Goal: Transaction & Acquisition: Subscribe to service/newsletter

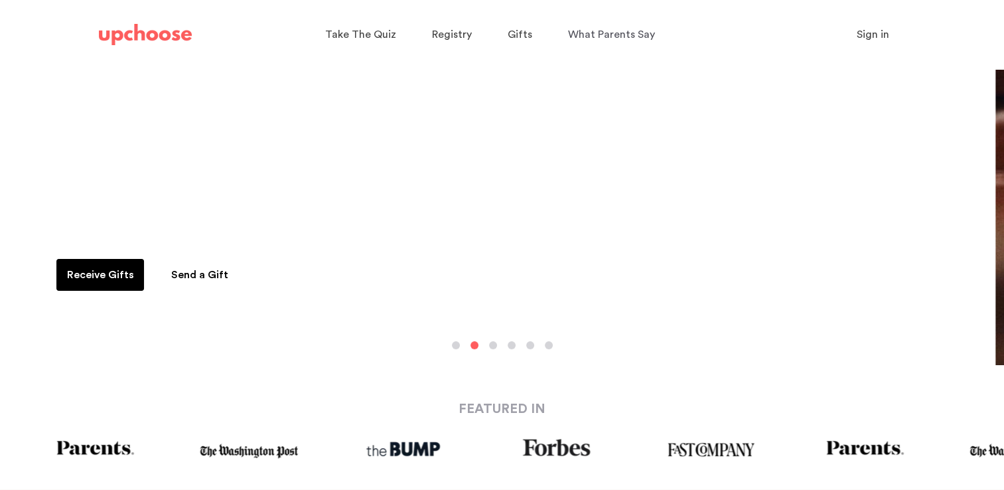
scroll to position [66, 0]
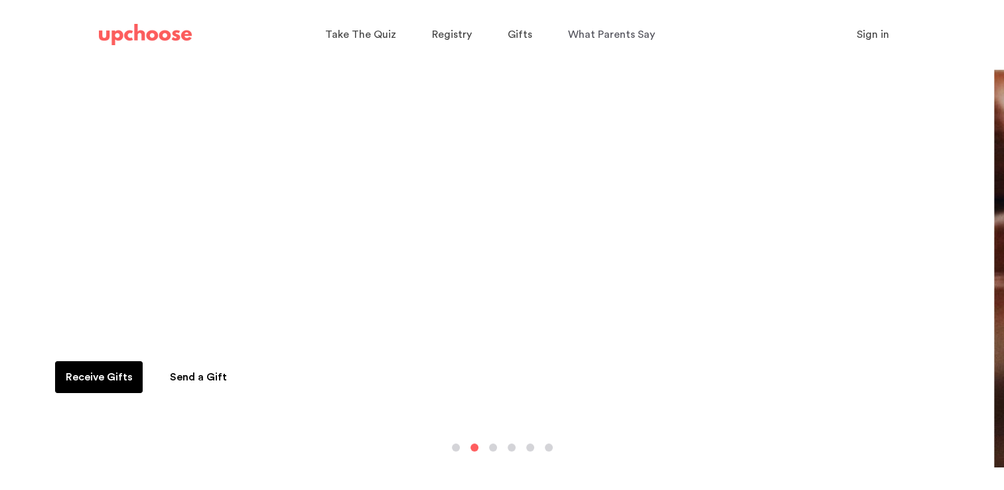
click at [493, 445] on button "button" at bounding box center [493, 447] width 8 height 8
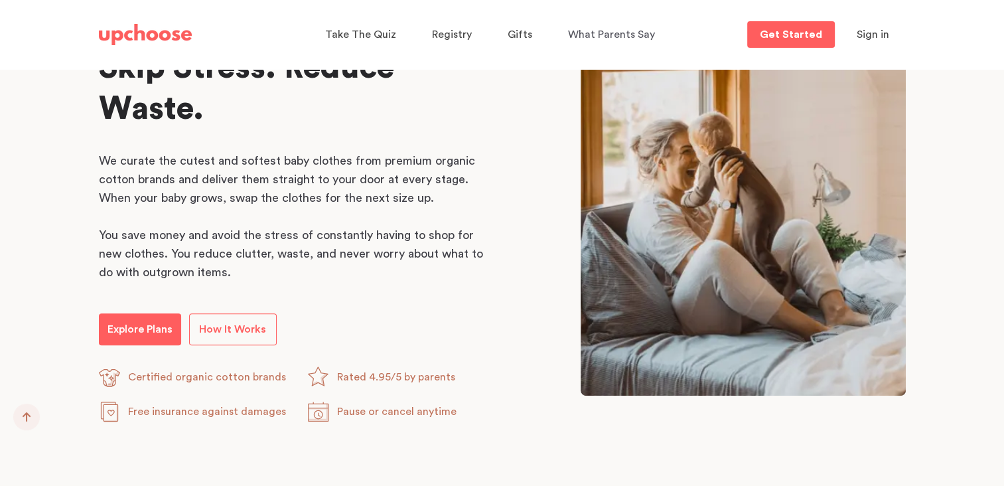
scroll to position [863, 0]
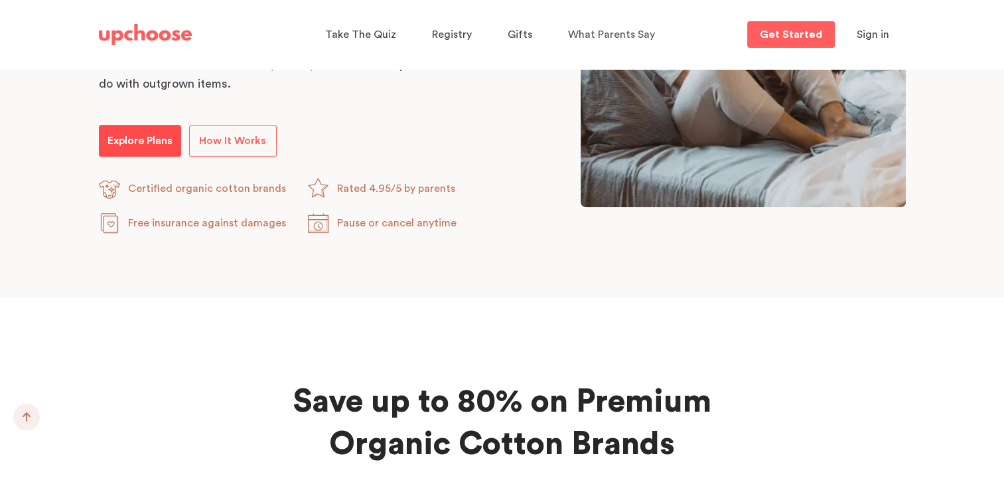
click at [125, 139] on p "Explore Plans" at bounding box center [140, 141] width 65 height 16
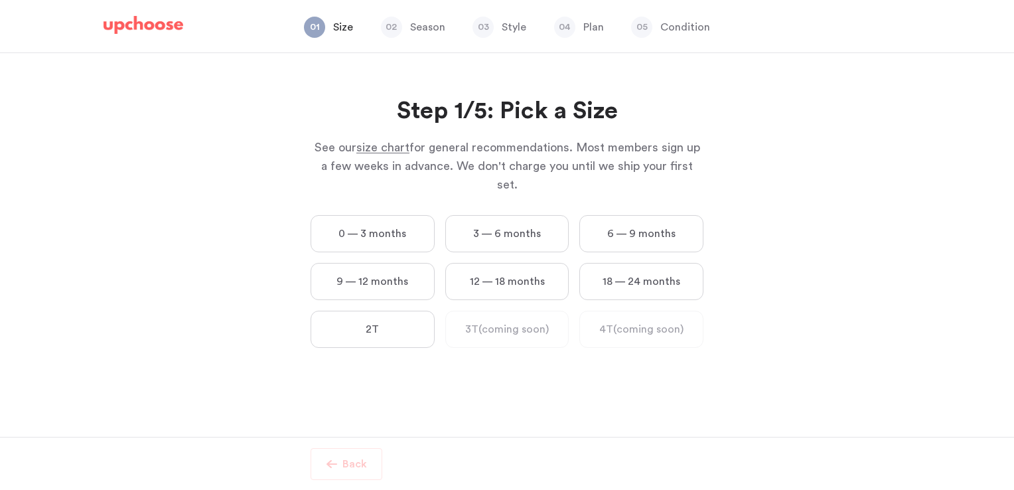
click at [404, 221] on label "0 — 3 months" at bounding box center [373, 233] width 124 height 37
click at [0, 0] on months "0 — 3 months" at bounding box center [0, 0] width 0 height 0
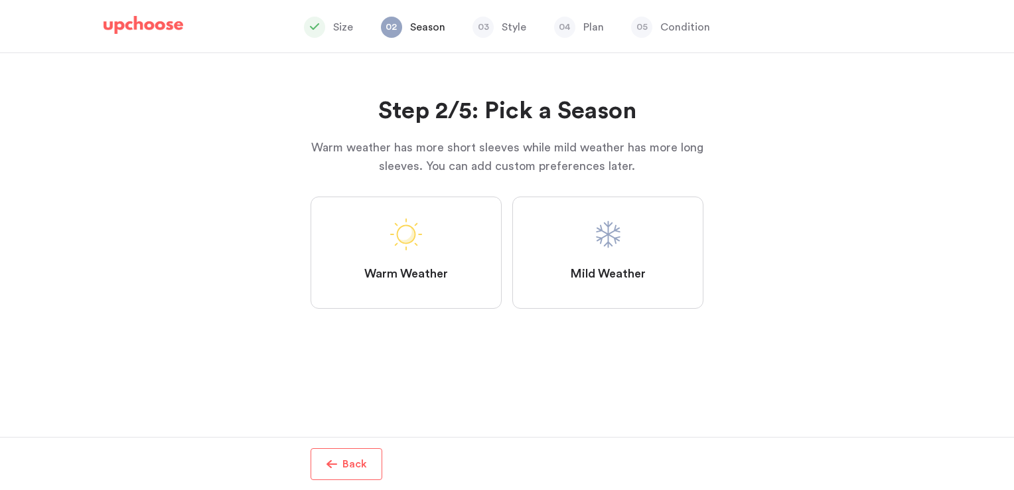
click at [585, 227] on label "Mild Weather" at bounding box center [607, 252] width 191 height 112
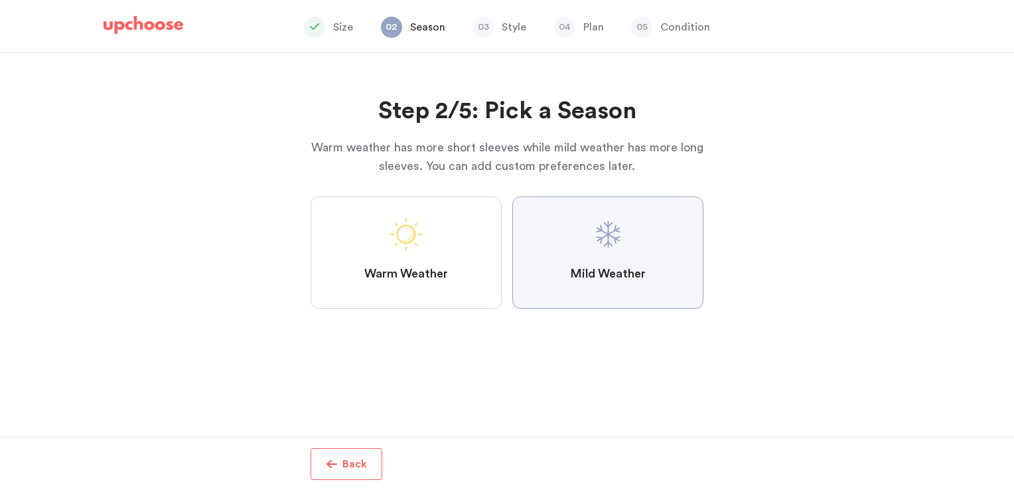
click at [0, 0] on Weather "Mild Weather" at bounding box center [0, 0] width 0 height 0
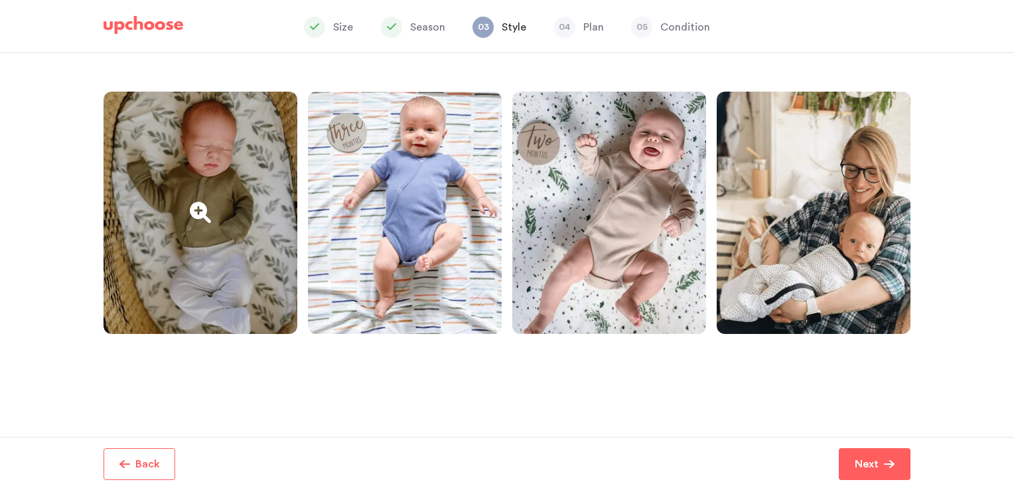
scroll to position [133, 0]
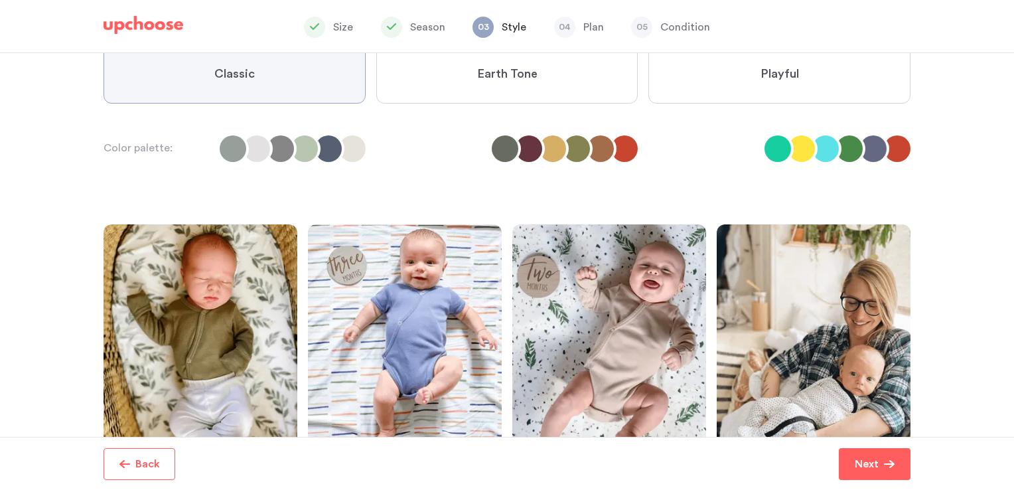
click at [500, 76] on span "Earth Tone" at bounding box center [507, 74] width 60 height 16
click at [0, 0] on Tone "Earth Tone" at bounding box center [0, 0] width 0 height 0
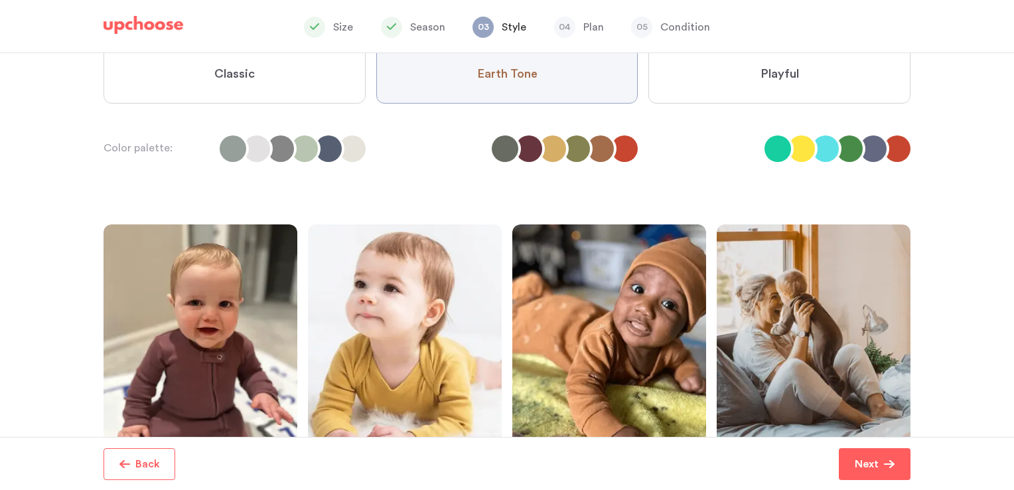
click at [765, 76] on span "Playful" at bounding box center [780, 74] width 38 height 16
click at [0, 0] on input "Playful" at bounding box center [0, 0] width 0 height 0
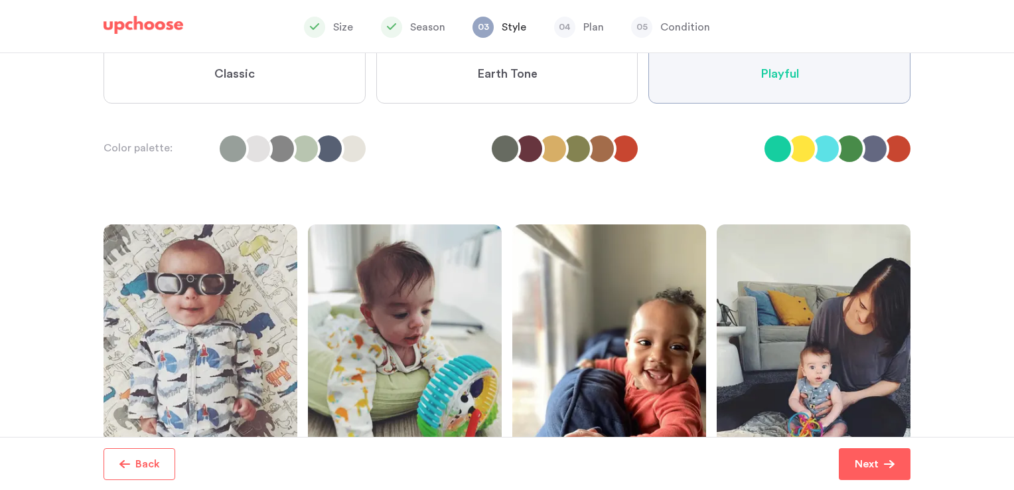
click at [205, 85] on label "Classic" at bounding box center [235, 74] width 262 height 58
click at [0, 0] on input "Classic" at bounding box center [0, 0] width 0 height 0
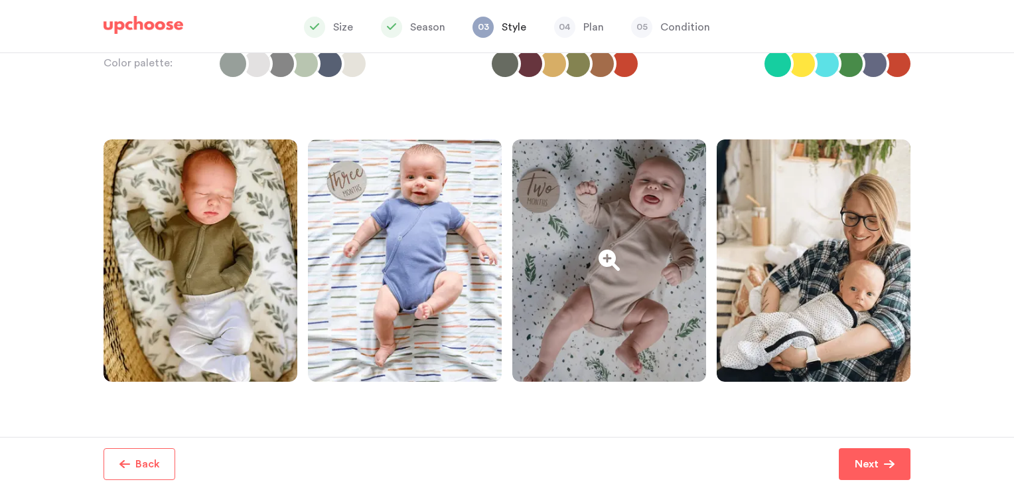
scroll to position [276, 0]
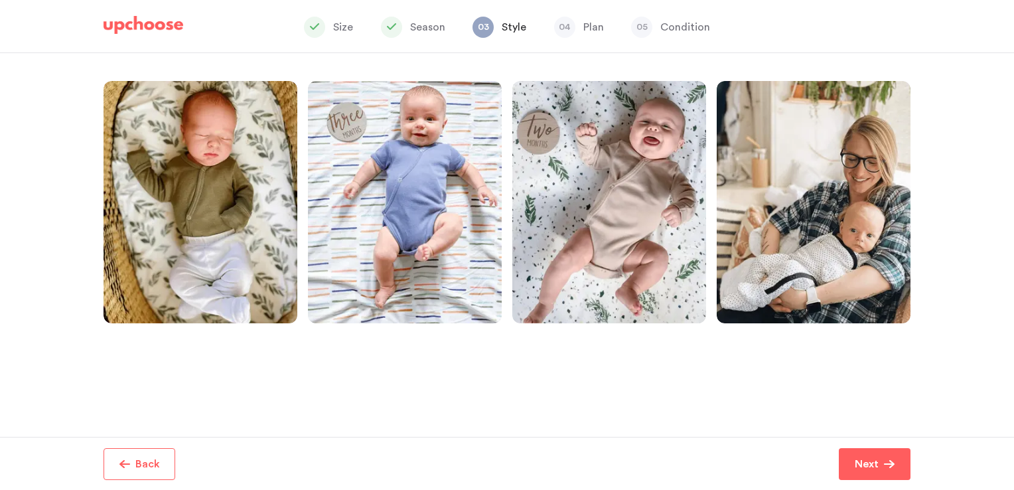
drag, startPoint x: 920, startPoint y: 467, endPoint x: 907, endPoint y: 463, distance: 13.7
click at [918, 467] on div "More info Back Next Next Next Finish Schedule a Delivery" at bounding box center [507, 463] width 839 height 53
click at [876, 463] on p "Next" at bounding box center [867, 464] width 24 height 16
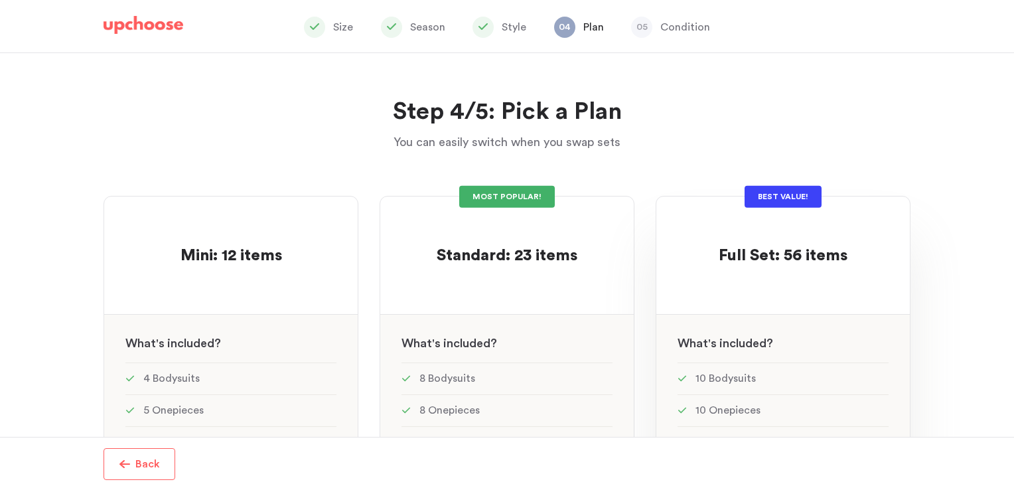
click at [773, 234] on p at bounding box center [783, 234] width 129 height 21
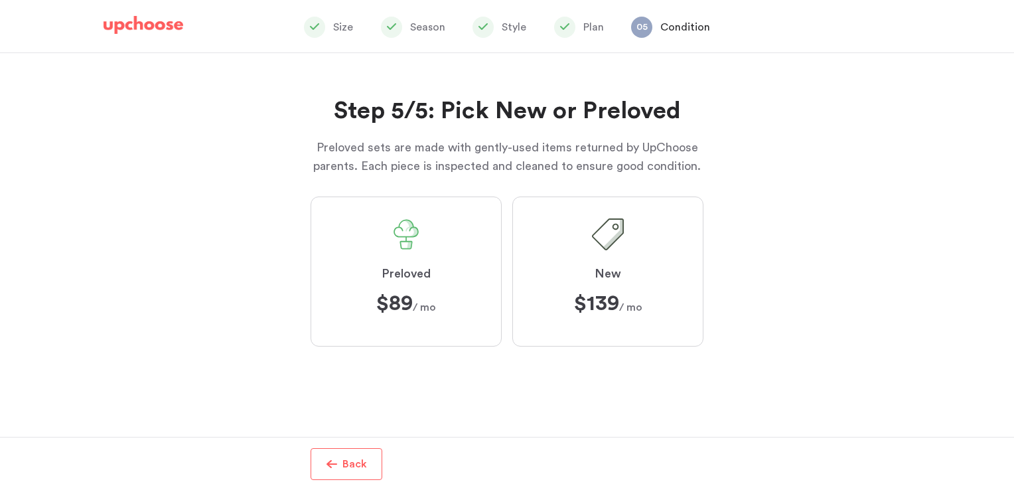
click at [609, 293] on strong "$139" at bounding box center [596, 303] width 45 height 21
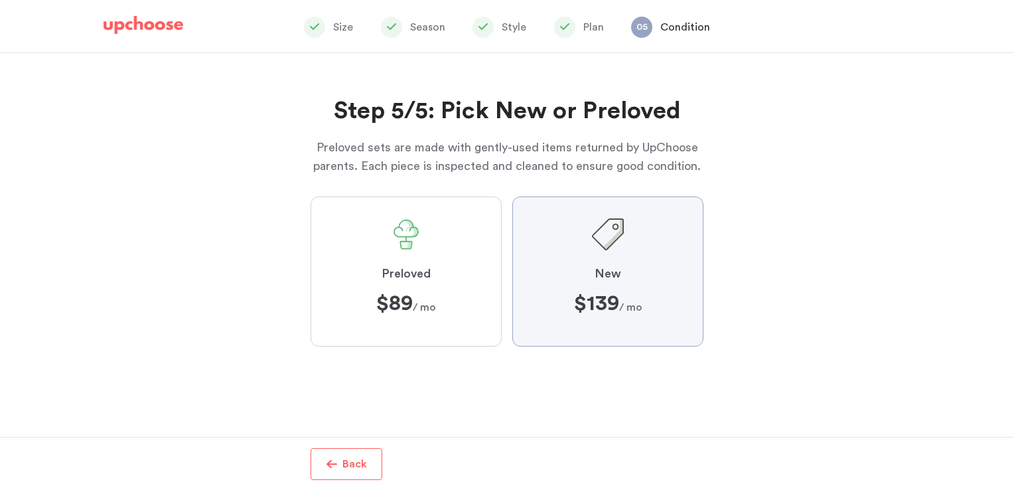
click at [0, 0] on input "New $139 $139 / mo" at bounding box center [0, 0] width 0 height 0
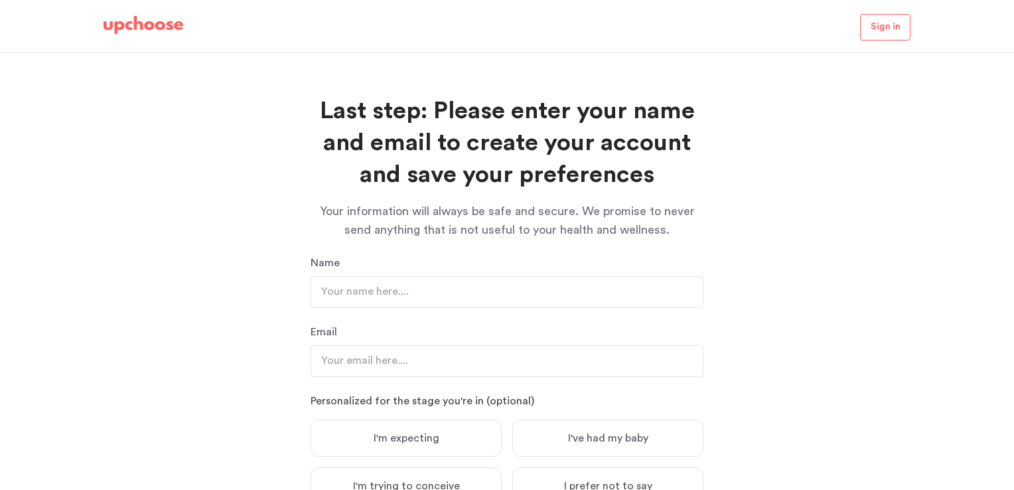
scroll to position [121, 0]
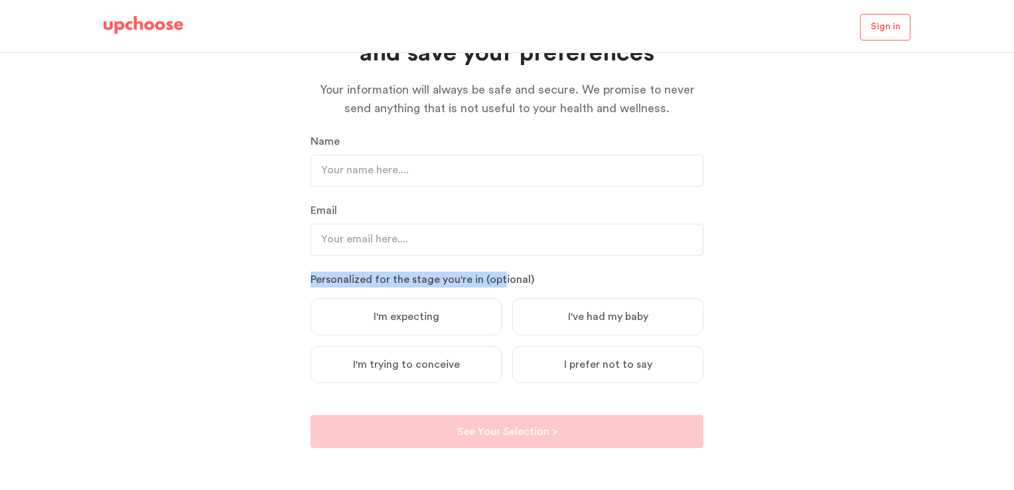
drag, startPoint x: 327, startPoint y: 263, endPoint x: 497, endPoint y: 267, distance: 170.6
click at [497, 267] on div "Name Email Personalized for the stage you're in (optional) I'm expecting I've h…" at bounding box center [507, 290] width 393 height 315
click at [497, 268] on div "Name Email Personalized for the stage you're in (optional) I'm expecting I've h…" at bounding box center [507, 290] width 393 height 315
click at [427, 310] on span "I'm expecting" at bounding box center [407, 316] width 66 height 13
click at [0, 0] on input "I'm expecting" at bounding box center [0, 0] width 0 height 0
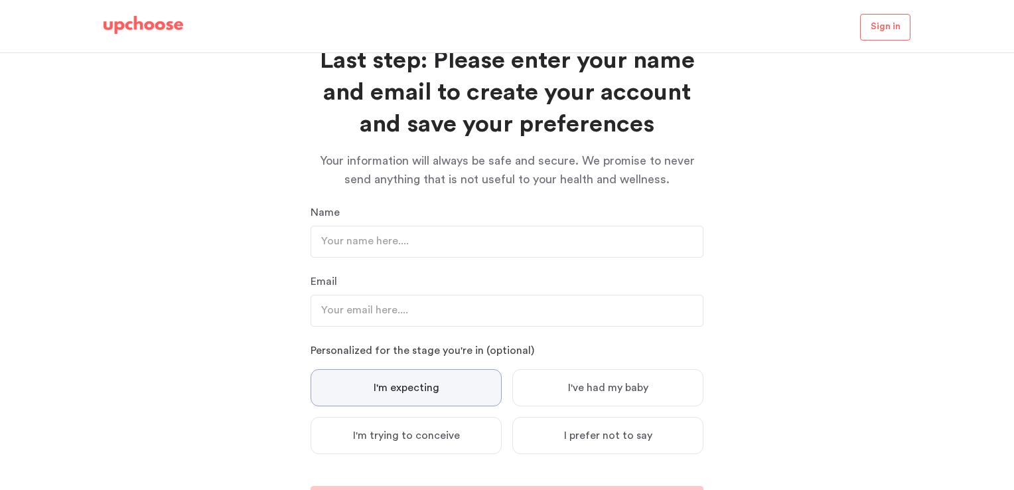
scroll to position [0, 0]
